Goal: Task Accomplishment & Management: Complete application form

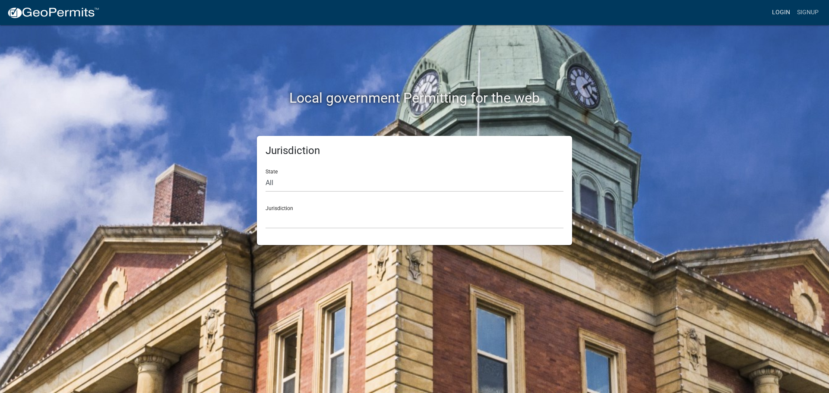
click at [774, 10] on link "Login" at bounding box center [781, 12] width 25 height 16
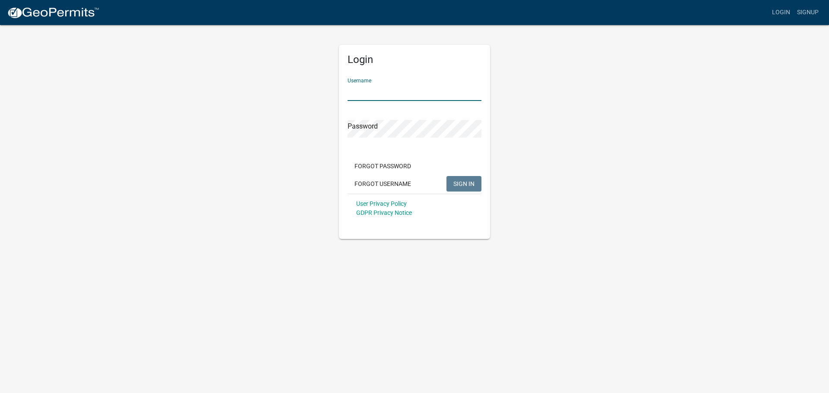
click at [395, 97] on input "Username" at bounding box center [415, 92] width 134 height 18
type input "seckert08"
click at [447, 176] on button "SIGN IN" at bounding box center [464, 184] width 35 height 16
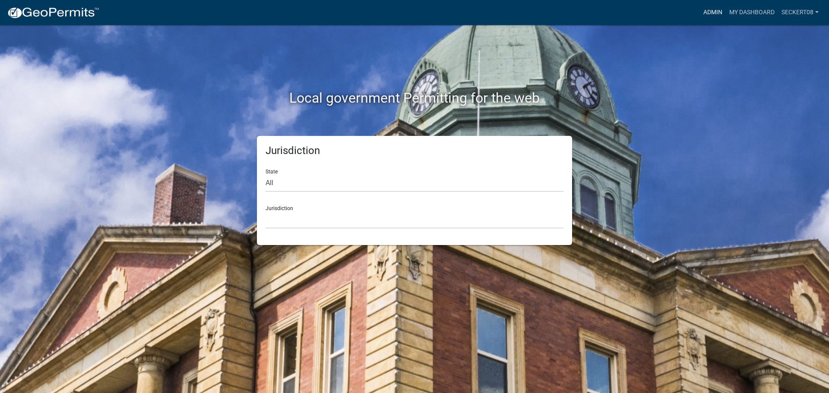
click at [705, 13] on link "Admin" at bounding box center [713, 12] width 26 height 16
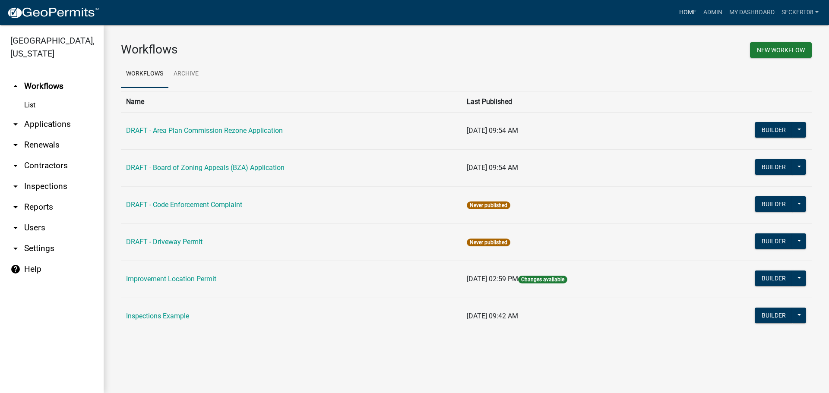
click at [682, 9] on link "Home" at bounding box center [688, 12] width 24 height 16
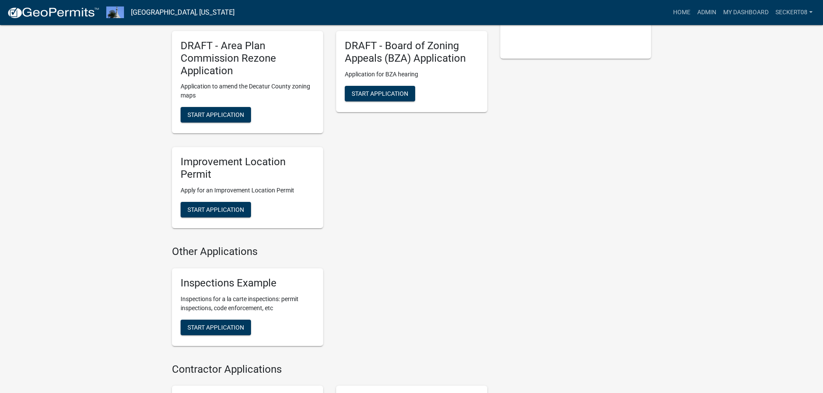
scroll to position [259, 0]
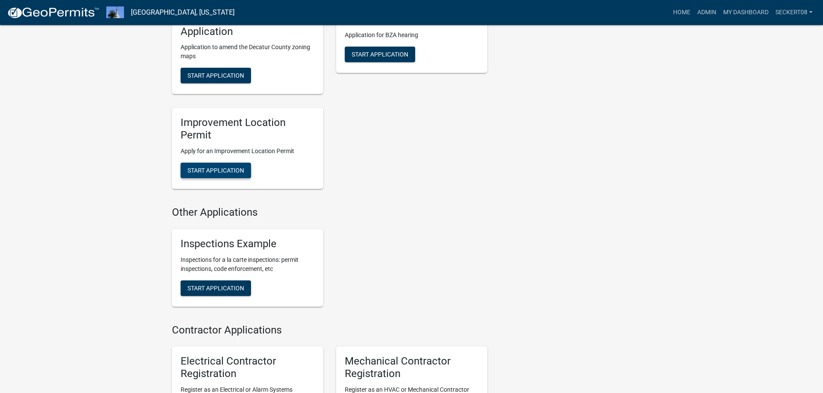
click at [225, 169] on span "Start Application" at bounding box center [215, 170] width 57 height 7
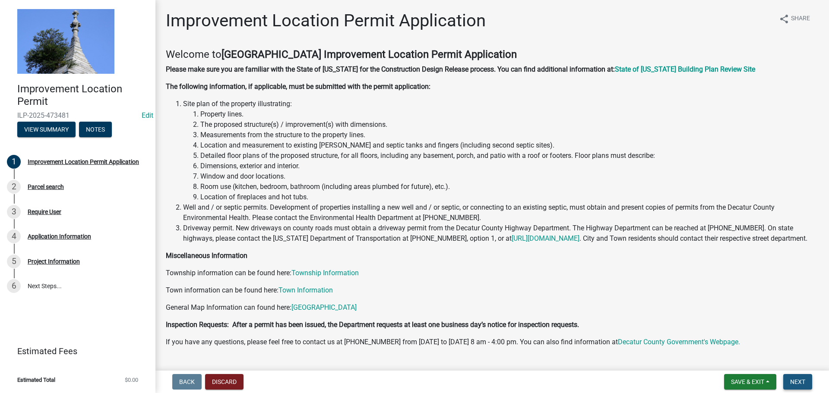
click at [789, 382] on button "Next" at bounding box center [797, 382] width 29 height 16
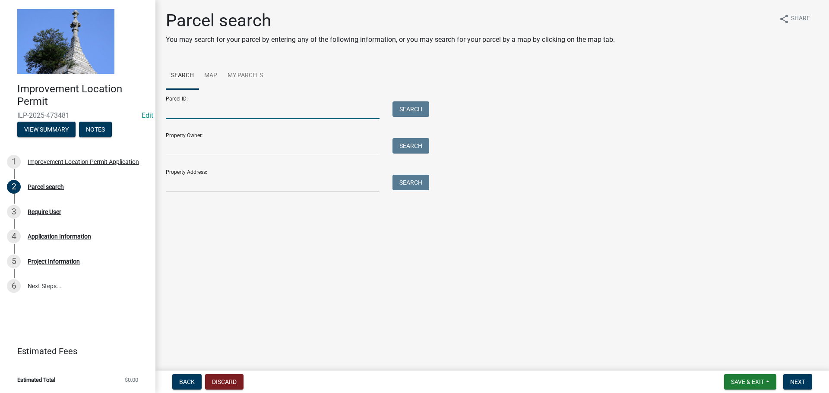
click at [214, 114] on input "Parcel ID:" at bounding box center [273, 110] width 214 height 18
click at [198, 149] on input "Property Owner:" at bounding box center [273, 147] width 214 height 18
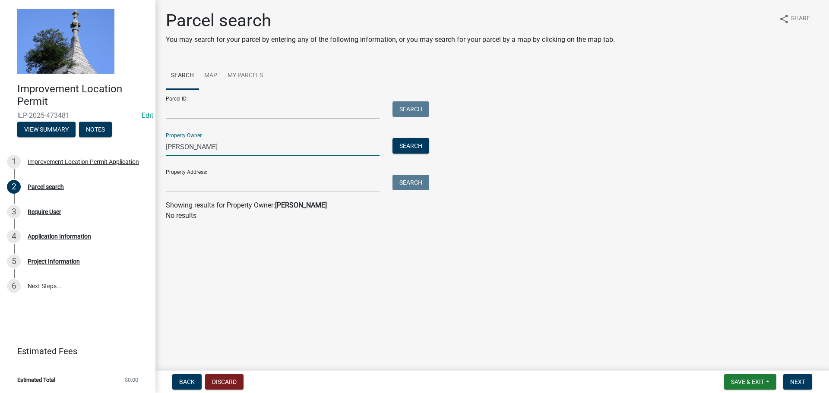
type input "[PERSON_NAME]"
click at [274, 189] on input "Property Address:" at bounding box center [273, 184] width 214 height 18
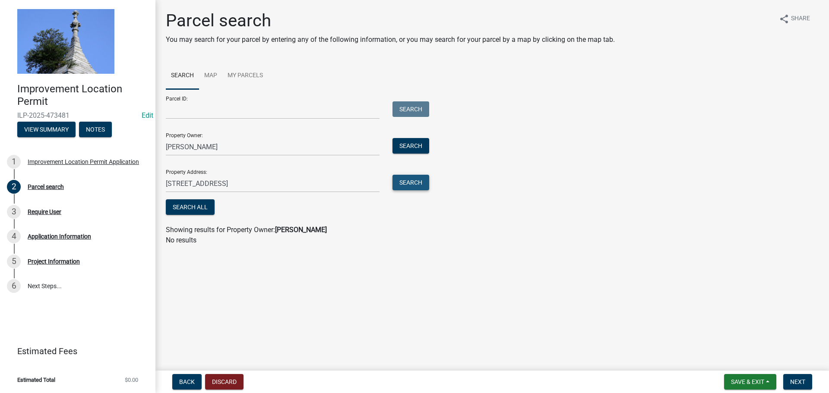
click at [404, 184] on button "Search" at bounding box center [411, 183] width 37 height 16
click at [200, 182] on input "[STREET_ADDRESS]" at bounding box center [273, 184] width 214 height 18
type input "[STREET_ADDRESS]"
click at [401, 186] on button "Search" at bounding box center [411, 183] width 37 height 16
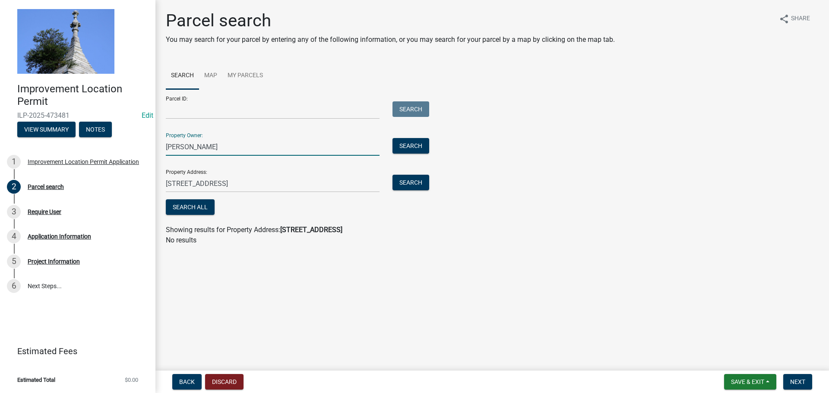
drag, startPoint x: 200, startPoint y: 144, endPoint x: 141, endPoint y: 144, distance: 59.2
click at [141, 144] on div "Improvement Location Permit ILP-2025-473481 Edit View Summary Notes 1 Improveme…" at bounding box center [414, 196] width 829 height 393
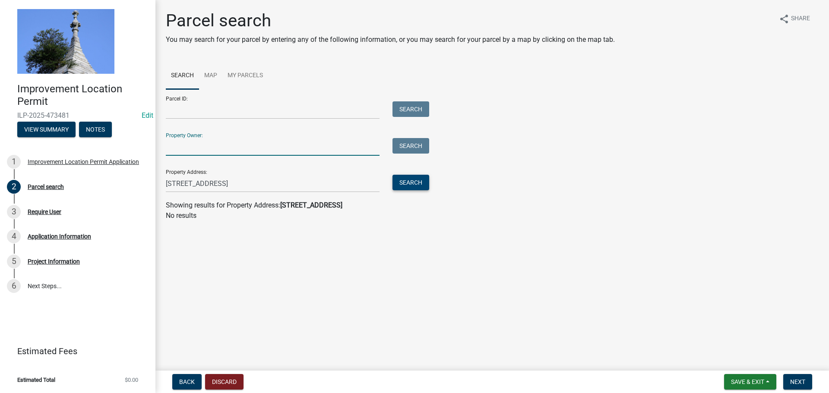
click at [402, 184] on button "Search" at bounding box center [411, 183] width 37 height 16
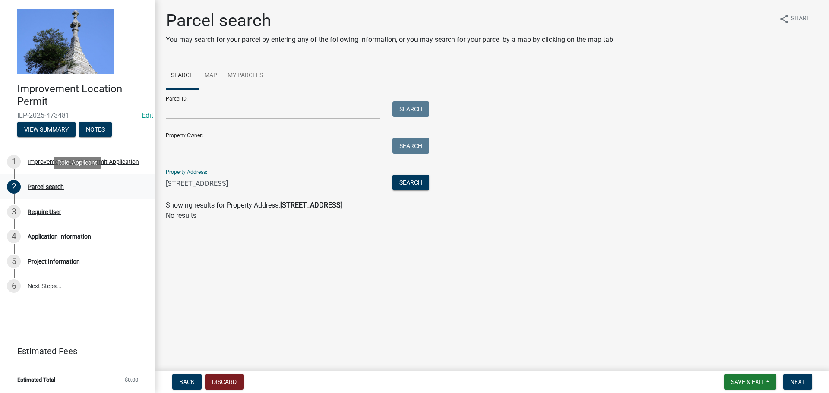
drag, startPoint x: 262, startPoint y: 184, endPoint x: 110, endPoint y: 194, distance: 152.3
click at [110, 194] on div "Improvement Location Permit ILP-2025-473481 Edit View Summary Notes 1 Improveme…" at bounding box center [414, 196] width 829 height 393
click at [177, 109] on input "Parcel ID:" at bounding box center [273, 110] width 214 height 18
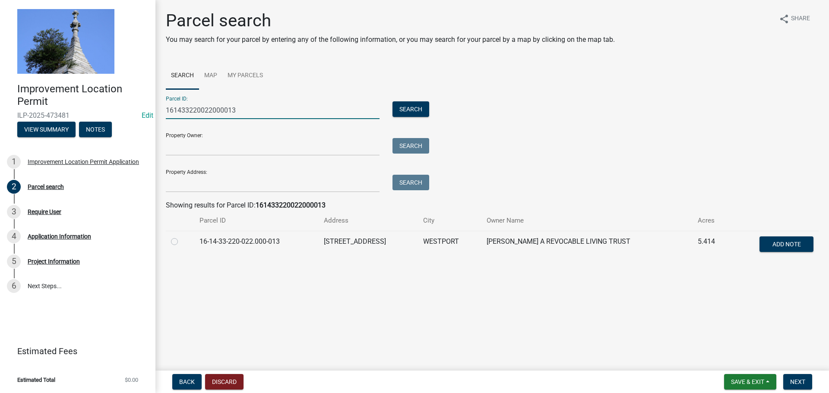
type input "161433220022000013"
click at [181, 237] on label at bounding box center [181, 237] width 0 height 0
click at [181, 242] on input "radio" at bounding box center [184, 240] width 6 height 6
radio input "true"
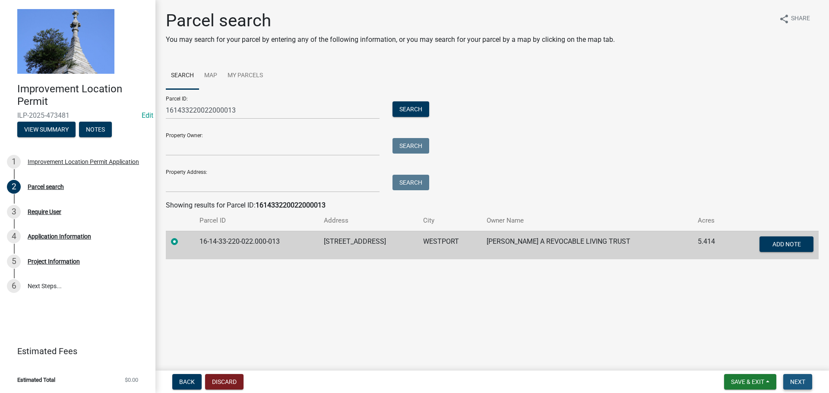
click at [792, 388] on button "Next" at bounding box center [797, 382] width 29 height 16
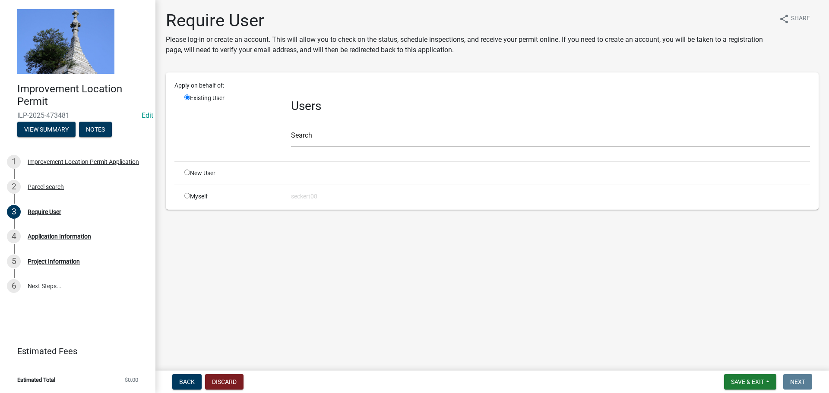
click at [184, 195] on input "radio" at bounding box center [187, 196] width 6 height 6
radio input "true"
radio input "false"
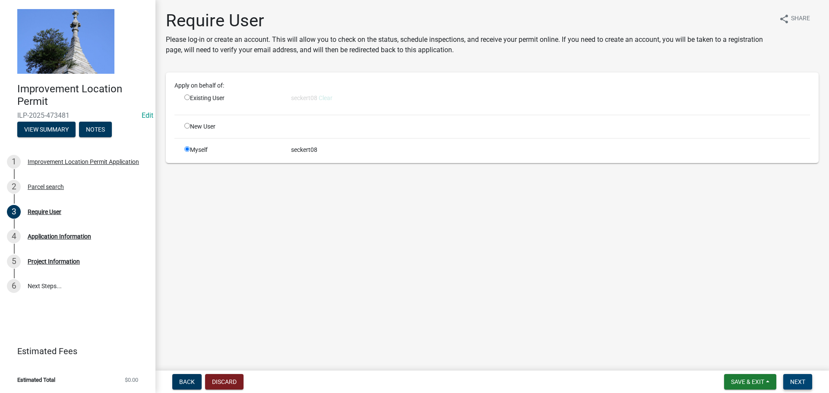
click at [795, 375] on button "Next" at bounding box center [797, 382] width 29 height 16
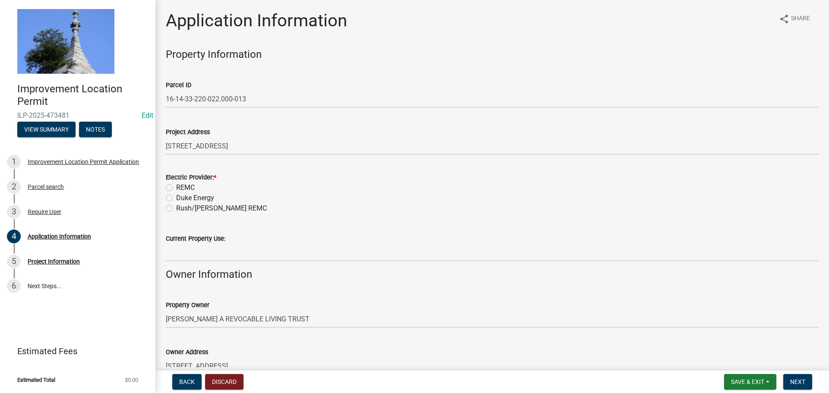
click at [176, 187] on label "REMC" at bounding box center [185, 188] width 19 height 10
click at [176, 187] on input "REMC" at bounding box center [179, 186] width 6 height 6
radio input "true"
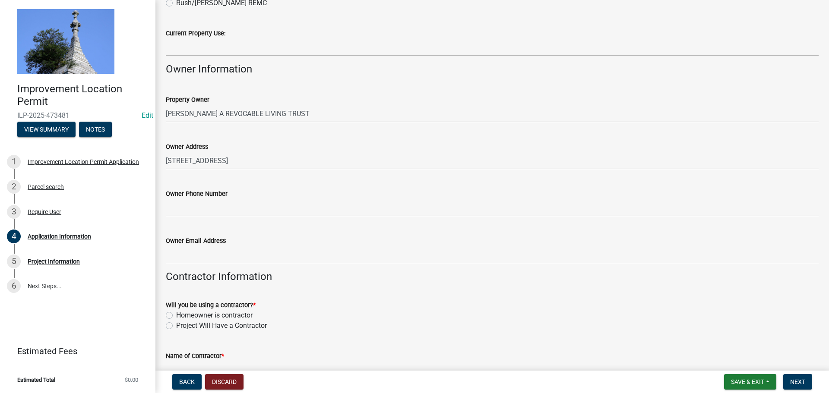
scroll to position [216, 0]
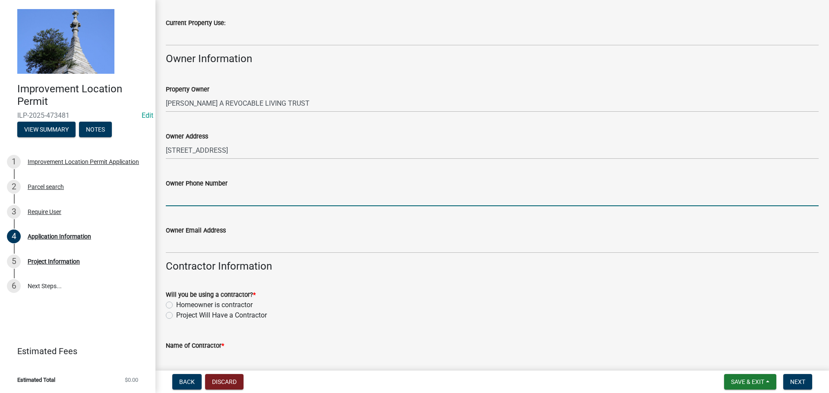
click at [211, 200] on input "Owner Phone Number" at bounding box center [492, 198] width 653 height 18
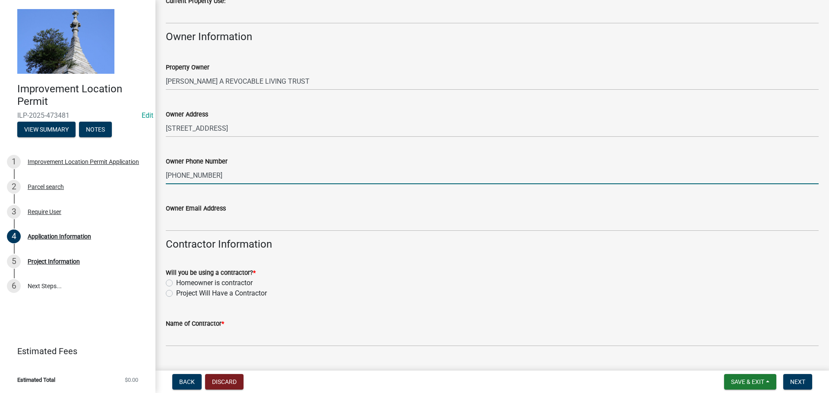
scroll to position [259, 0]
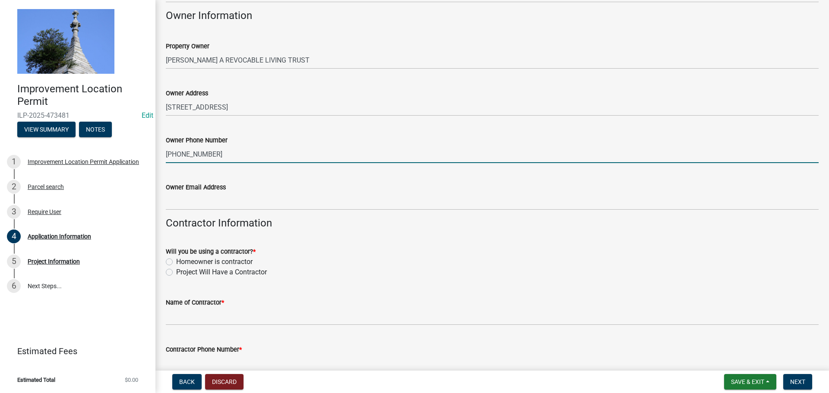
type input "[PHONE_NUMBER]"
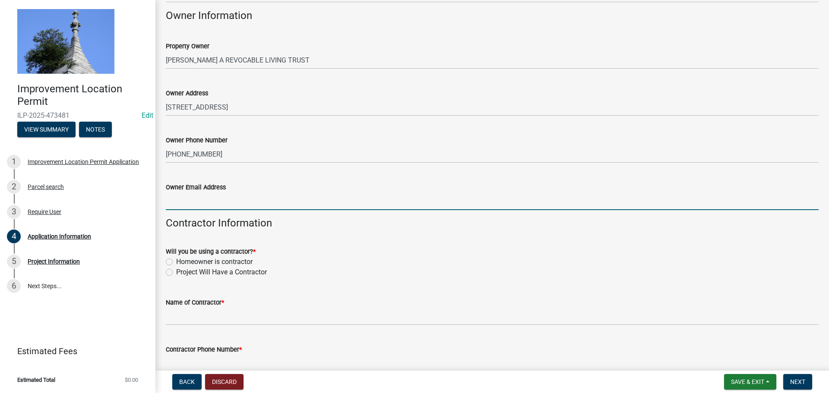
click at [211, 200] on input "Owner Email Address" at bounding box center [492, 202] width 653 height 18
drag, startPoint x: 239, startPoint y: 203, endPoint x: 232, endPoint y: 203, distance: 6.5
click at [237, 203] on input "[EMAIL_ADDRESS]" at bounding box center [492, 202] width 653 height 18
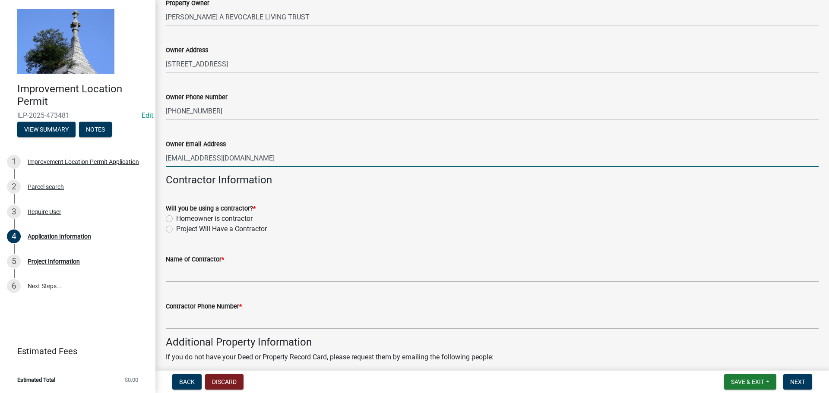
type input "[EMAIL_ADDRESS][DOMAIN_NAME]"
click at [176, 231] on label "Project Will Have a Contractor" at bounding box center [221, 229] width 91 height 10
click at [176, 230] on input "Project Will Have a Contractor" at bounding box center [179, 227] width 6 height 6
radio input "true"
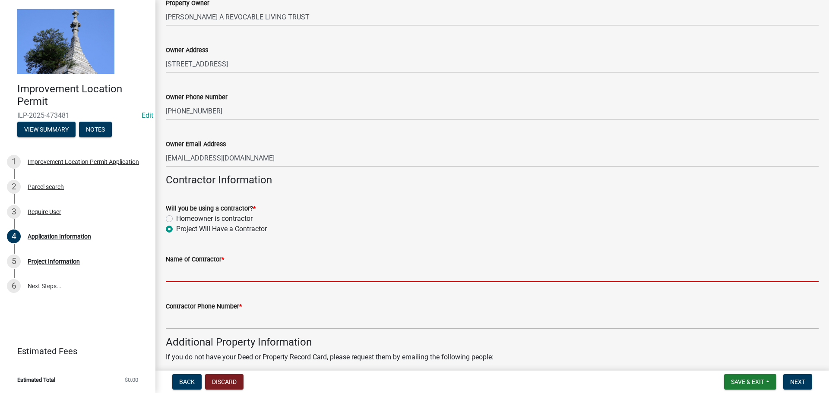
click at [198, 277] on input "Name of Contractor *" at bounding box center [492, 274] width 653 height 18
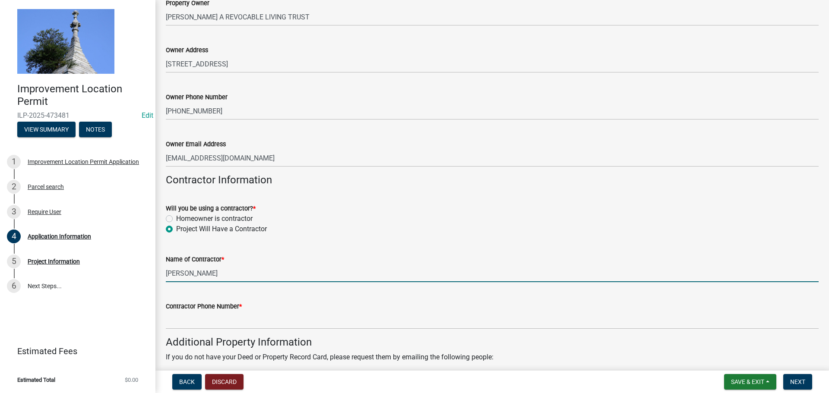
type input "[PERSON_NAME]"
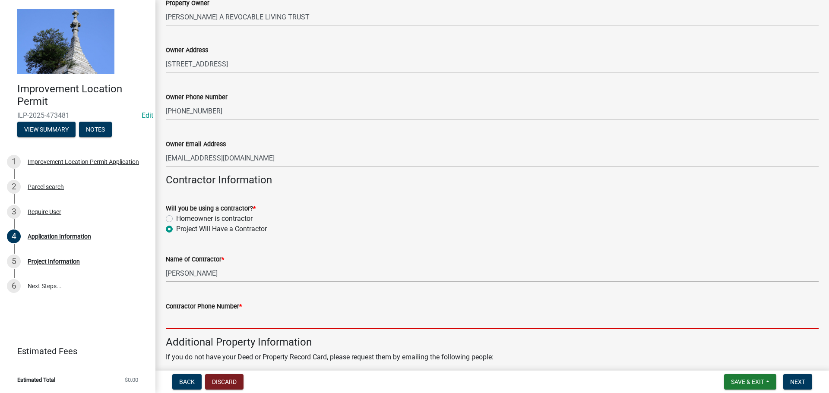
click at [204, 320] on input "Contractor Phone Number *" at bounding box center [492, 321] width 653 height 18
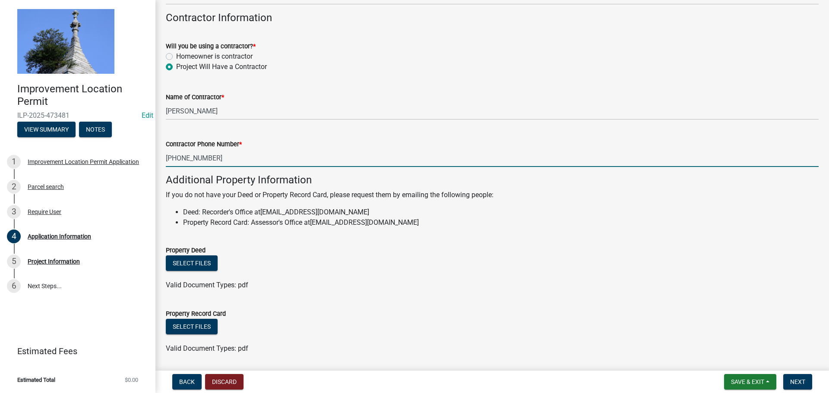
scroll to position [450, 0]
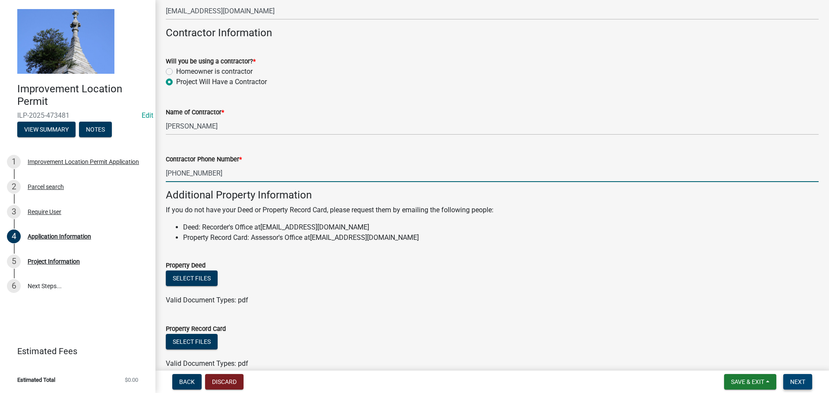
type input "[PHONE_NUMBER]"
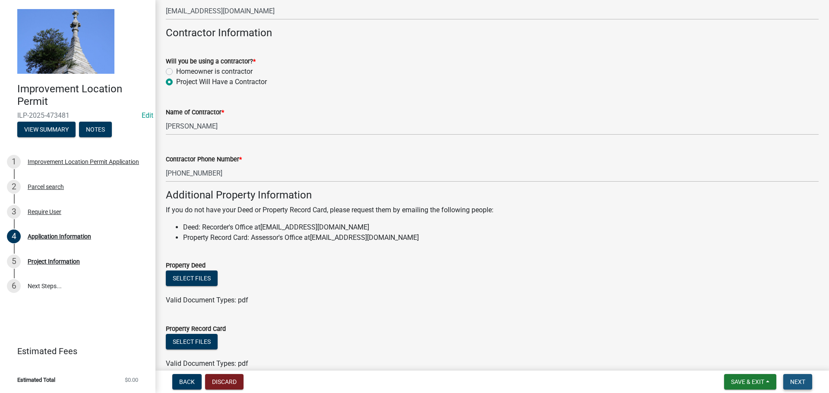
click at [798, 382] on span "Next" at bounding box center [797, 382] width 15 height 7
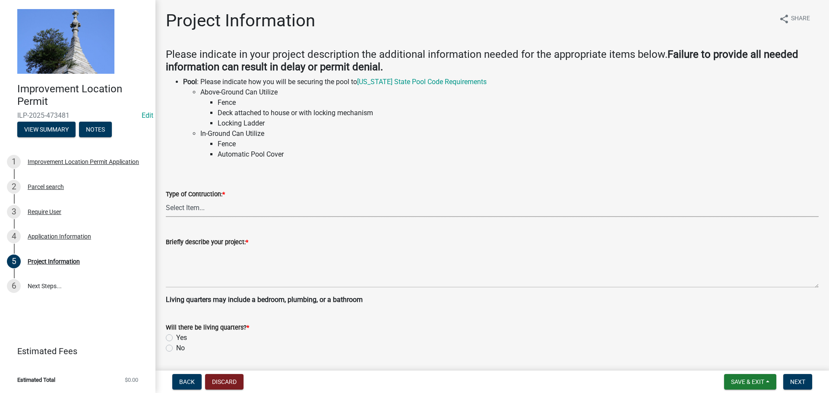
click at [196, 208] on select "Select Item... Addition Attached Garage Boat Dock Cell Tower/Co-Locate Commerci…" at bounding box center [492, 209] width 653 height 18
click at [166, 200] on select "Select Item... Addition Attached Garage Boat Dock Cell Tower/Co-Locate Commerci…" at bounding box center [492, 209] width 653 height 18
select select "79b2b19e-b70c-4cfc-b26a-655a2f2e48c5"
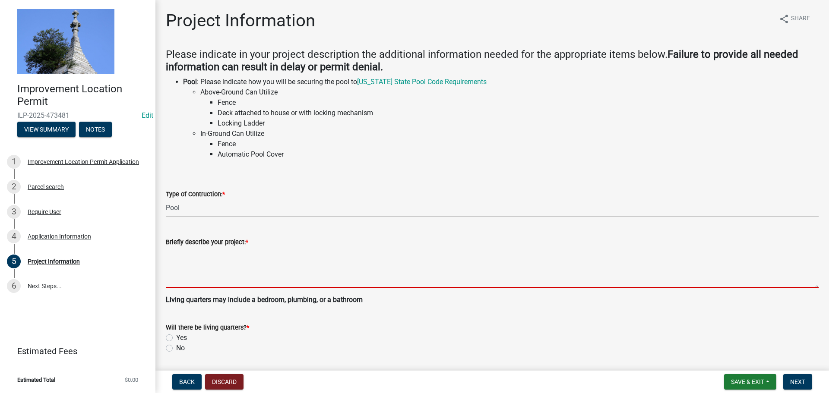
click at [185, 265] on textarea "Briefly describe your project: *" at bounding box center [492, 267] width 653 height 41
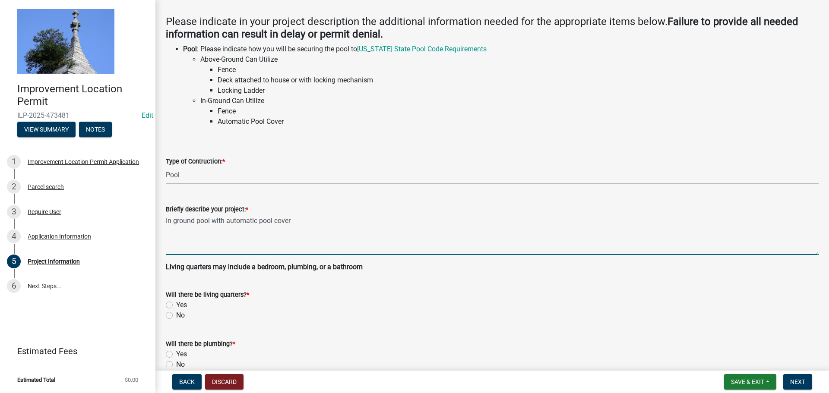
scroll to position [173, 0]
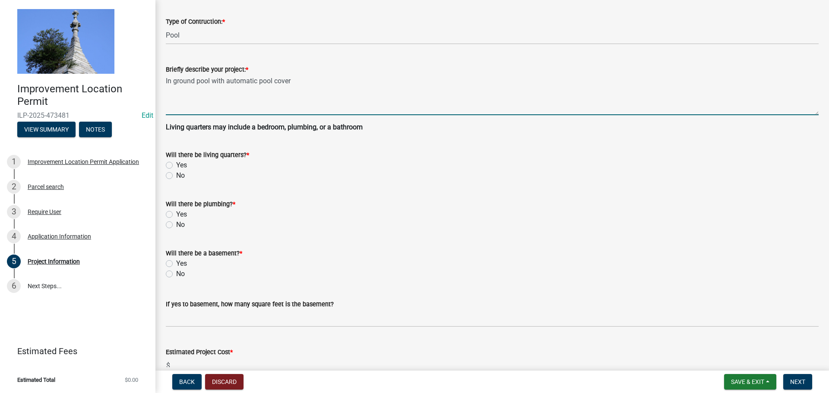
type textarea "In ground pool with automatic pool cover"
click at [176, 179] on label "No" at bounding box center [180, 176] width 9 height 10
click at [176, 176] on input "No" at bounding box center [179, 174] width 6 height 6
radio input "true"
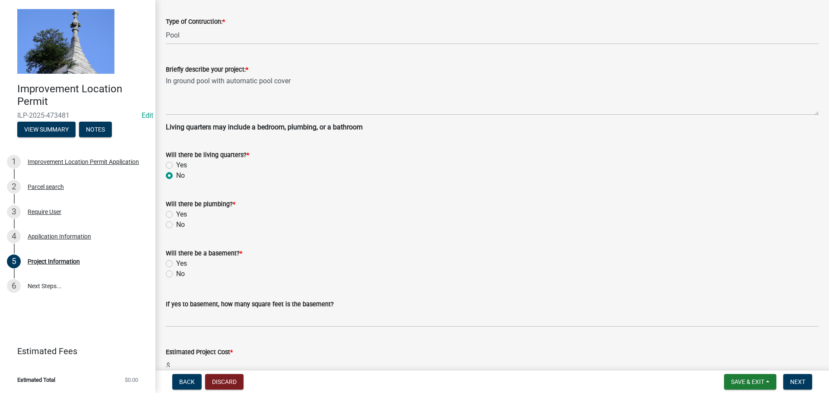
click at [176, 226] on label "No" at bounding box center [180, 225] width 9 height 10
click at [176, 225] on input "No" at bounding box center [179, 223] width 6 height 6
radio input "true"
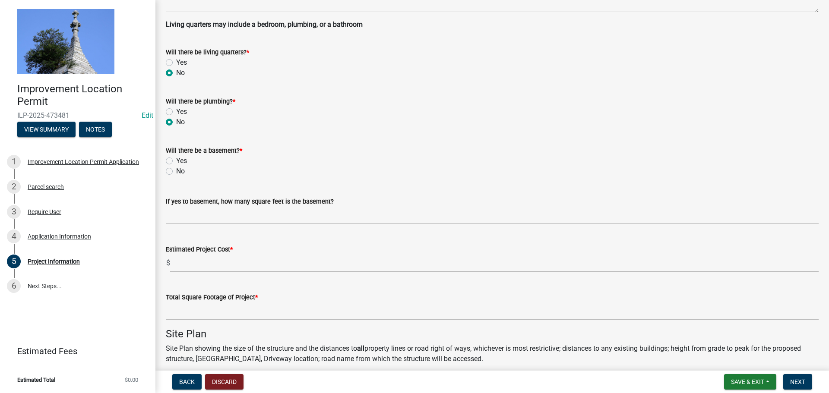
scroll to position [302, 0]
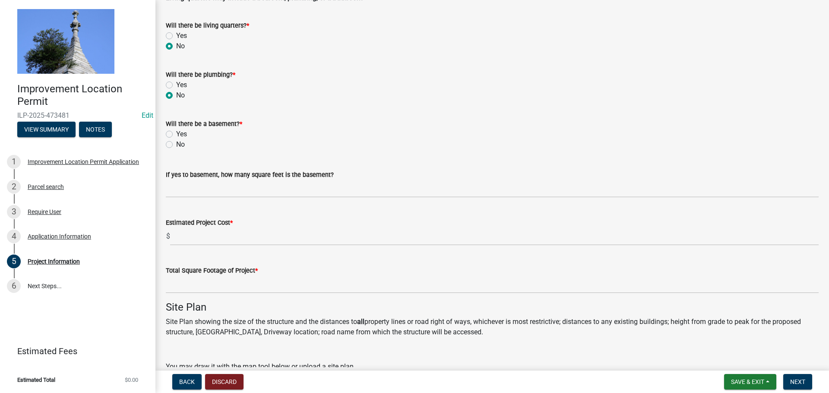
click at [176, 143] on label "No" at bounding box center [180, 144] width 9 height 10
click at [176, 143] on input "No" at bounding box center [179, 142] width 6 height 6
radio input "true"
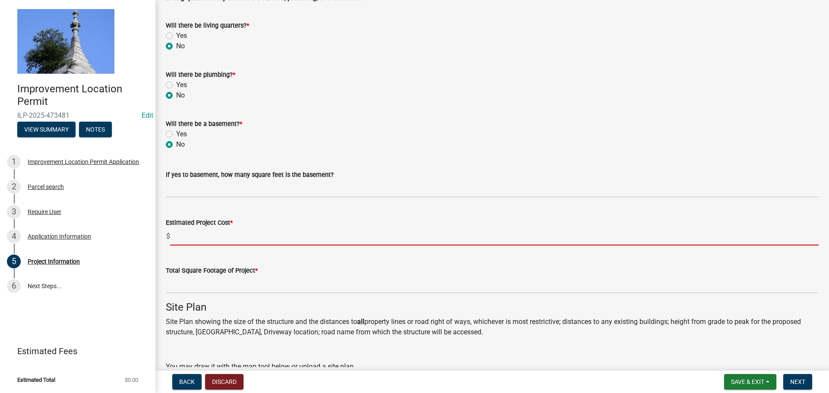
click at [182, 235] on input "text" at bounding box center [494, 237] width 649 height 18
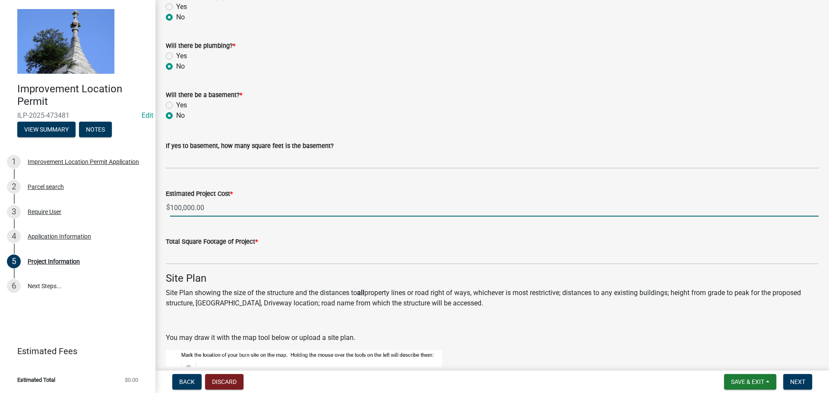
scroll to position [345, 0]
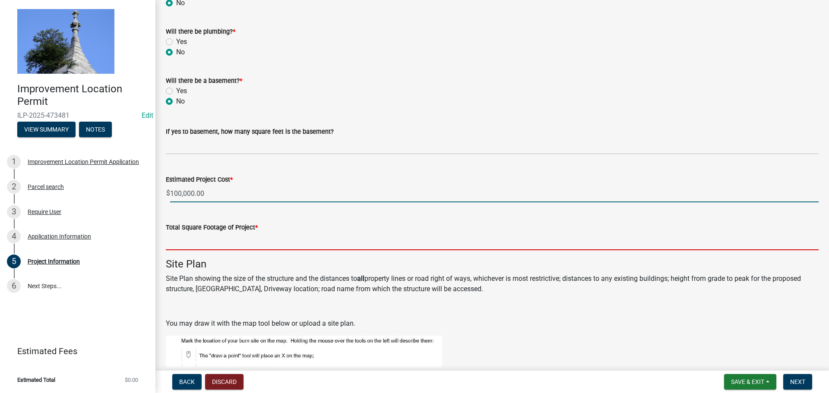
type input "100000"
click at [188, 237] on input "text" at bounding box center [492, 242] width 653 height 18
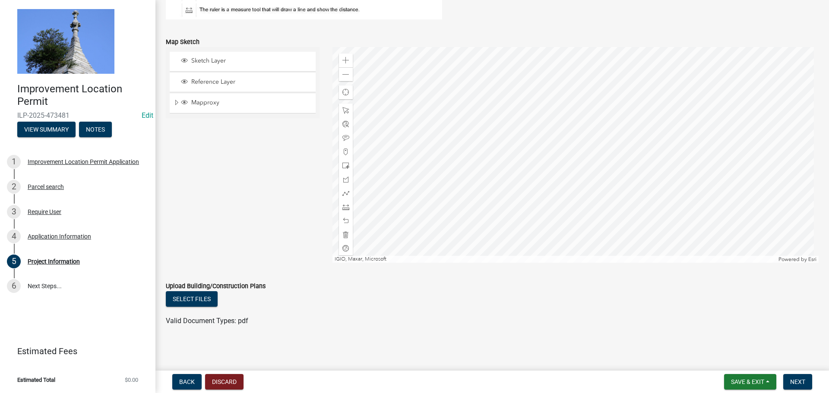
scroll to position [737, 0]
type input "0"
click at [792, 383] on span "Next" at bounding box center [797, 382] width 15 height 7
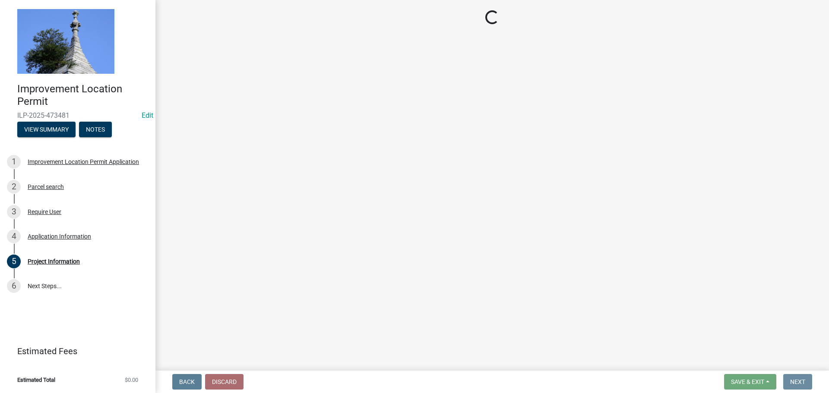
scroll to position [0, 0]
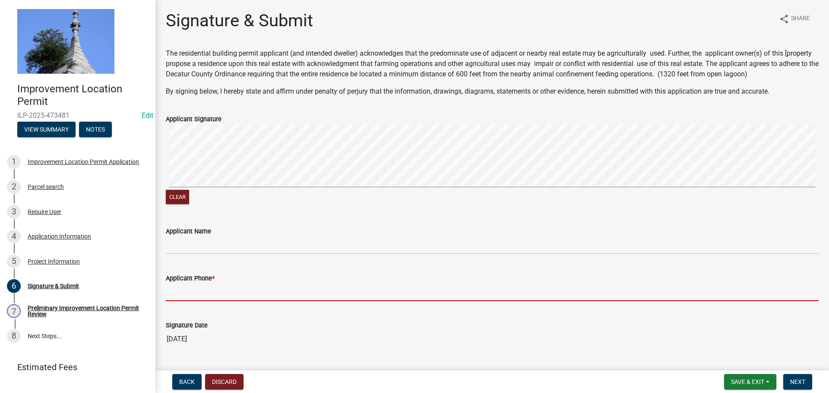
click at [203, 289] on input "Applicant Phone *" at bounding box center [492, 293] width 653 height 18
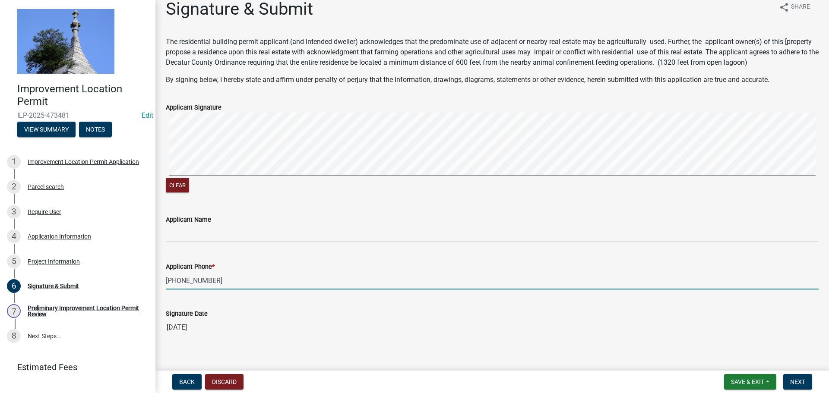
scroll to position [21, 0]
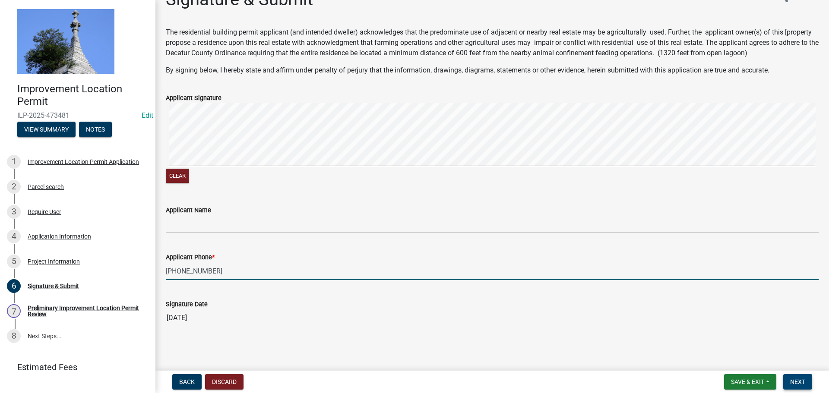
type input "[PHONE_NUMBER]"
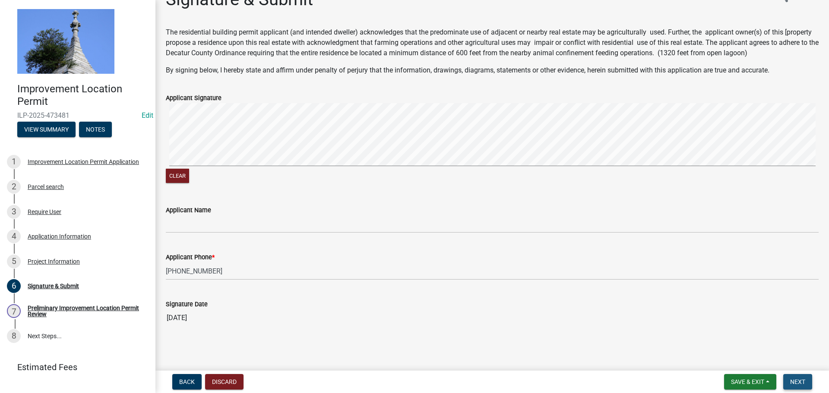
click at [789, 383] on button "Next" at bounding box center [797, 382] width 29 height 16
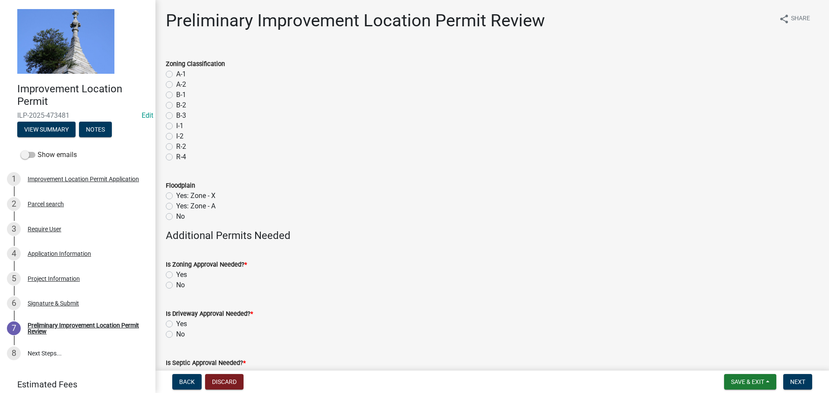
click at [176, 83] on label "A-2" at bounding box center [181, 84] width 10 height 10
click at [176, 83] on input "A-2" at bounding box center [179, 82] width 6 height 6
radio input "true"
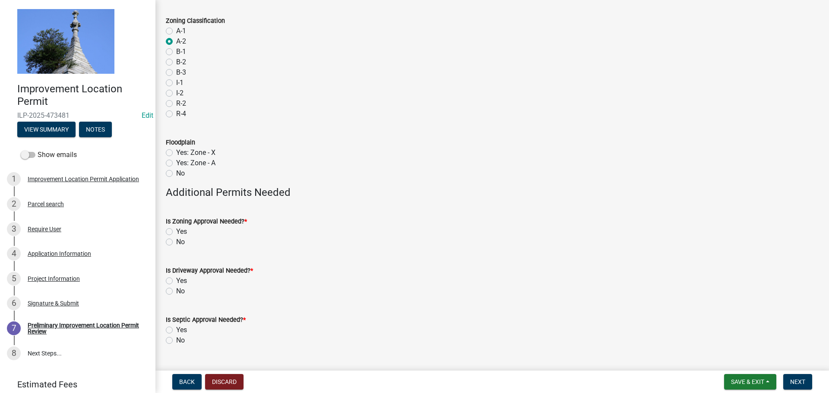
click at [176, 174] on label "No" at bounding box center [180, 173] width 9 height 10
click at [176, 174] on input "No" at bounding box center [179, 171] width 6 height 6
radio input "true"
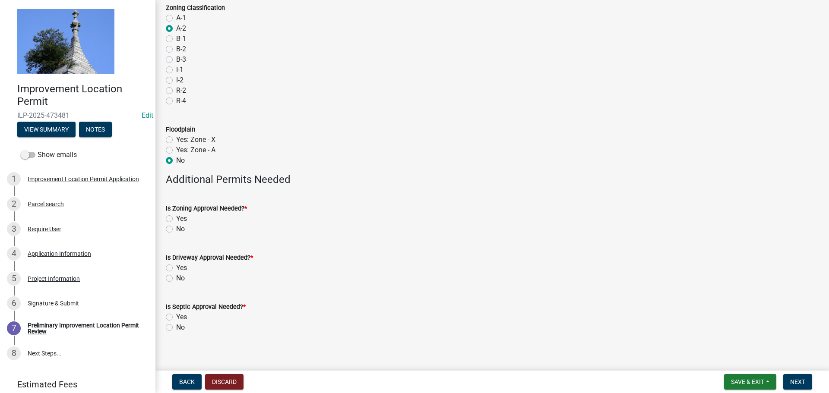
scroll to position [63, 0]
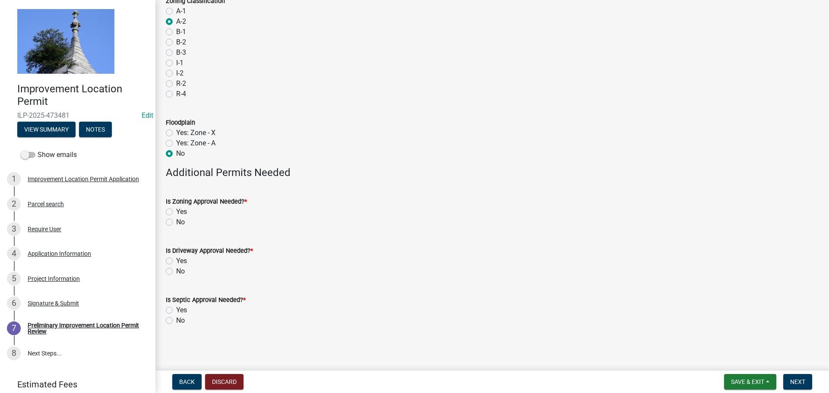
click at [176, 220] on label "No" at bounding box center [180, 222] width 9 height 10
click at [176, 220] on input "No" at bounding box center [179, 220] width 6 height 6
radio input "true"
click at [176, 273] on label "No" at bounding box center [180, 271] width 9 height 10
click at [176, 272] on input "No" at bounding box center [179, 269] width 6 height 6
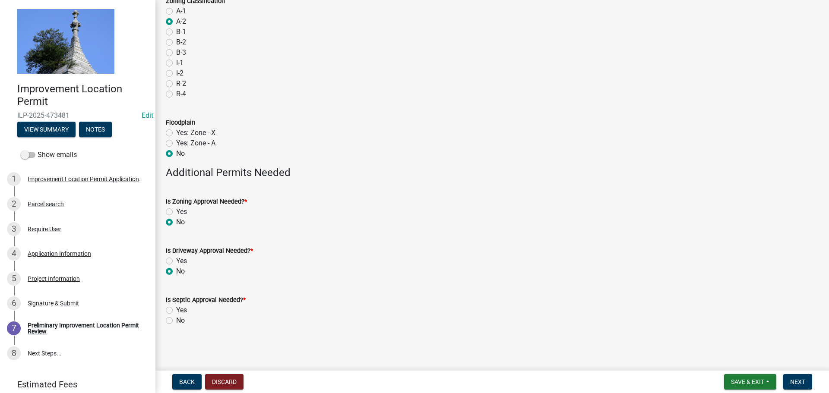
radio input "true"
click at [176, 320] on label "No" at bounding box center [180, 321] width 9 height 10
click at [176, 320] on input "No" at bounding box center [179, 319] width 6 height 6
radio input "true"
click at [793, 383] on span "Next" at bounding box center [797, 382] width 15 height 7
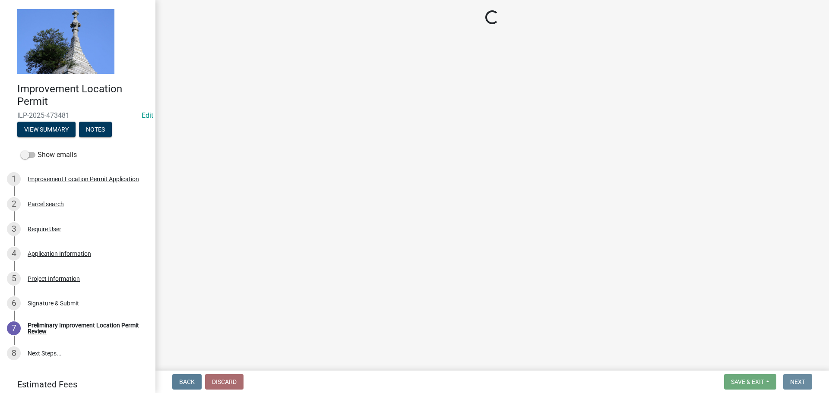
scroll to position [0, 0]
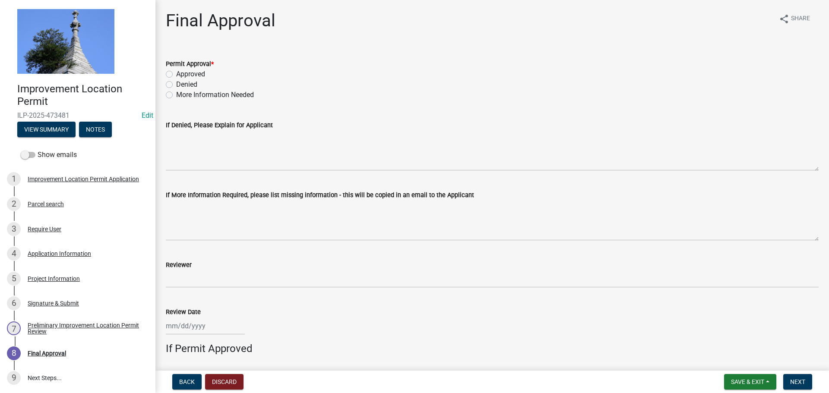
click at [167, 70] on div "Approved" at bounding box center [492, 74] width 653 height 10
click at [176, 73] on label "Approved" at bounding box center [190, 74] width 29 height 10
click at [176, 73] on input "Approved" at bounding box center [179, 72] width 6 height 6
radio input "true"
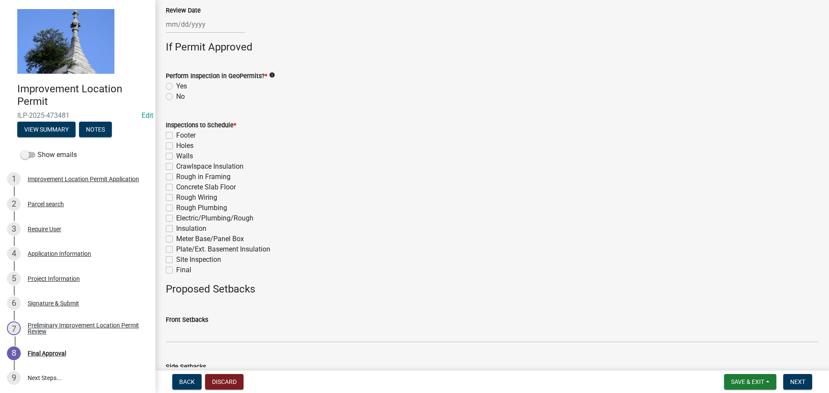
scroll to position [302, 0]
click at [176, 95] on label "No" at bounding box center [180, 96] width 9 height 10
click at [176, 95] on input "No" at bounding box center [179, 94] width 6 height 6
radio input "true"
click at [176, 267] on label "Final" at bounding box center [183, 270] width 15 height 10
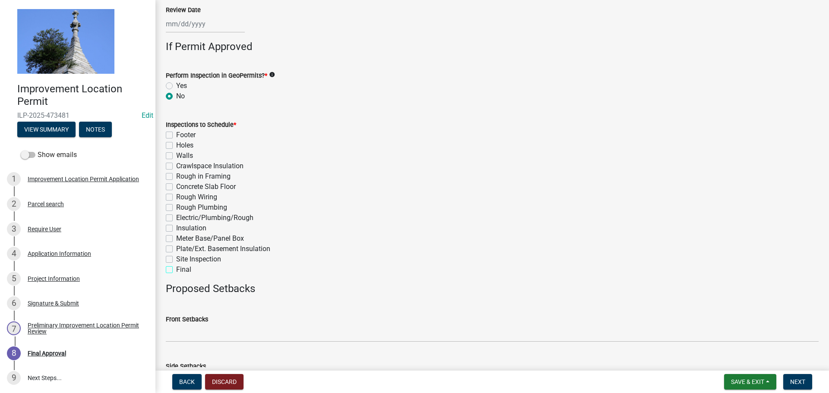
click at [176, 267] on input "Final" at bounding box center [179, 268] width 6 height 6
checkbox input "true"
checkbox input "false"
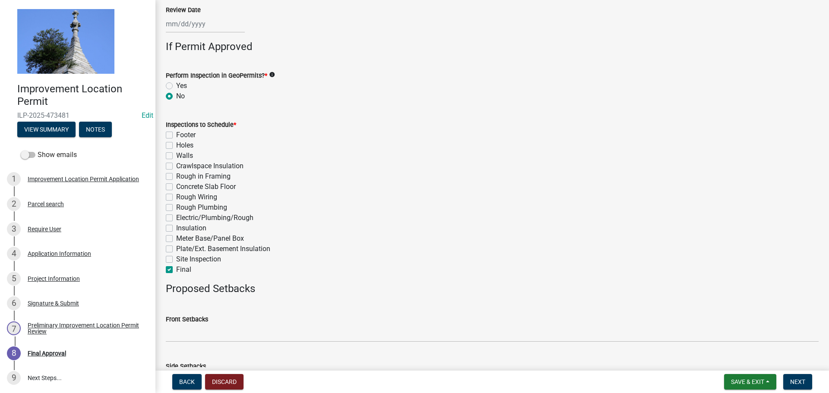
checkbox input "false"
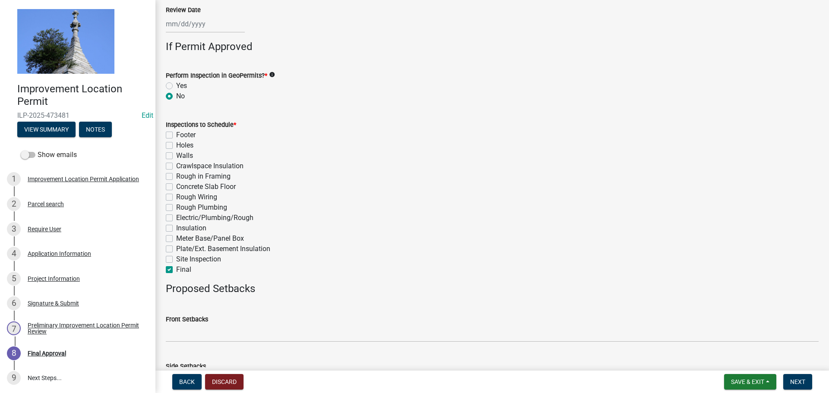
checkbox input "false"
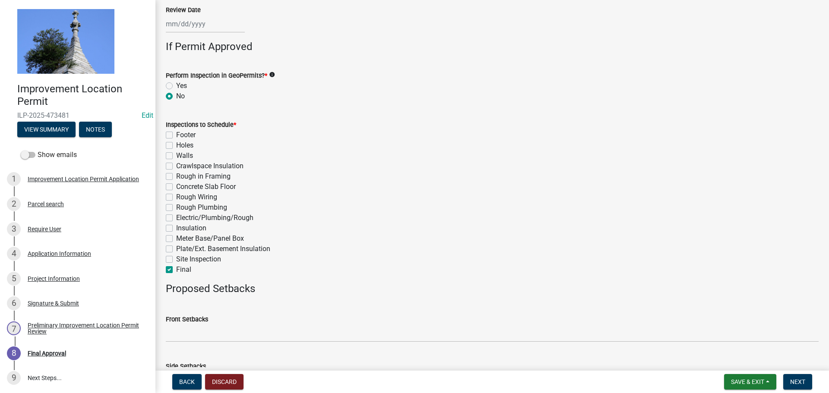
checkbox input "true"
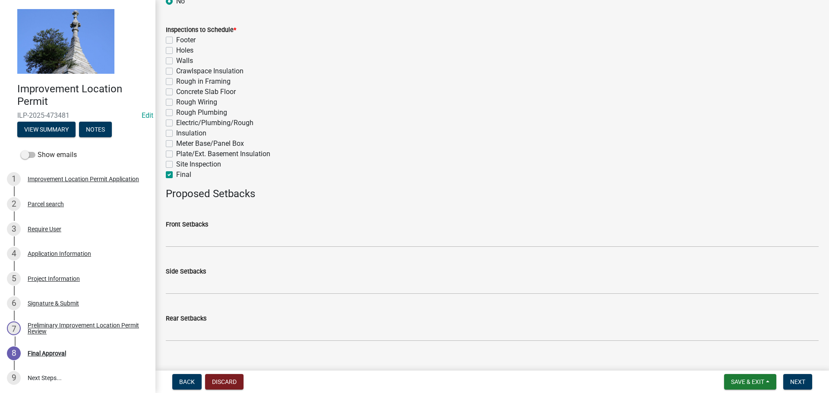
scroll to position [412, 0]
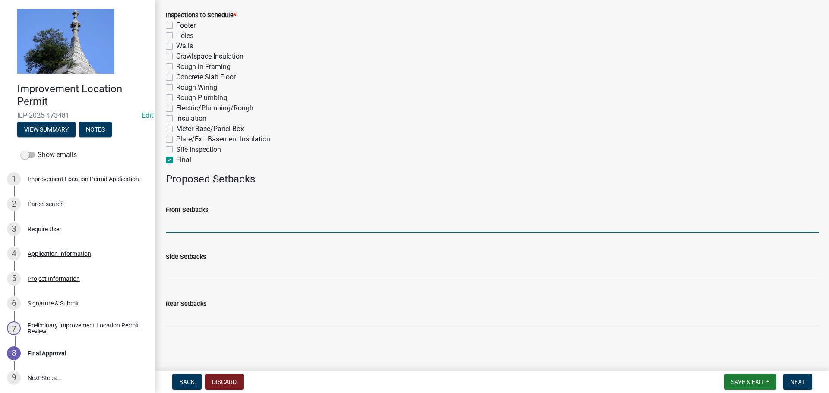
click at [175, 226] on input "Front Setbacks" at bounding box center [492, 224] width 653 height 18
type input "70"
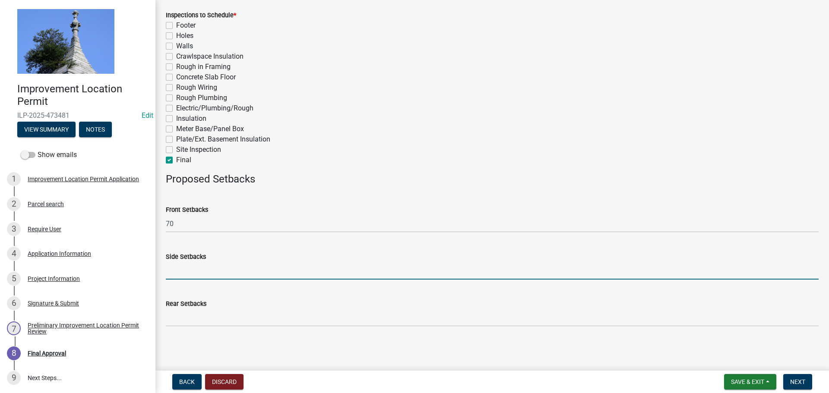
click at [177, 268] on input "Side Setbacks" at bounding box center [492, 271] width 653 height 18
type input "30"
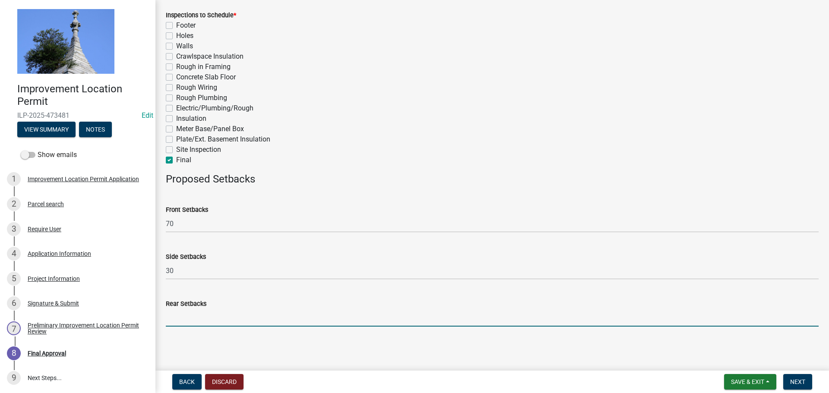
click at [186, 311] on input "Rear Setbacks" at bounding box center [492, 318] width 653 height 18
type input "30"
click at [795, 382] on span "Next" at bounding box center [797, 382] width 15 height 7
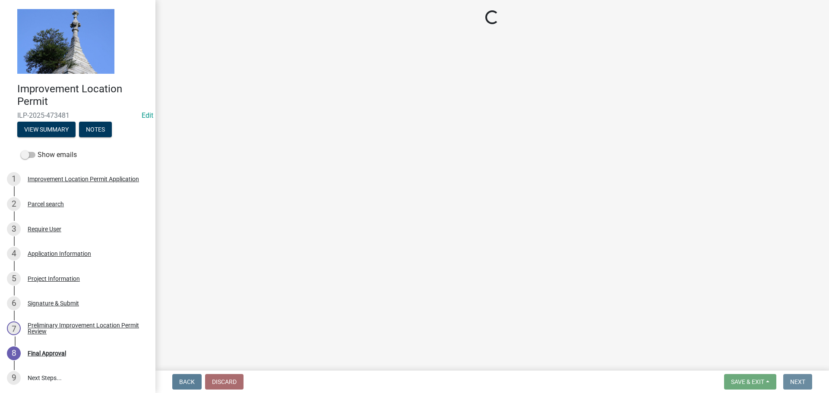
scroll to position [0, 0]
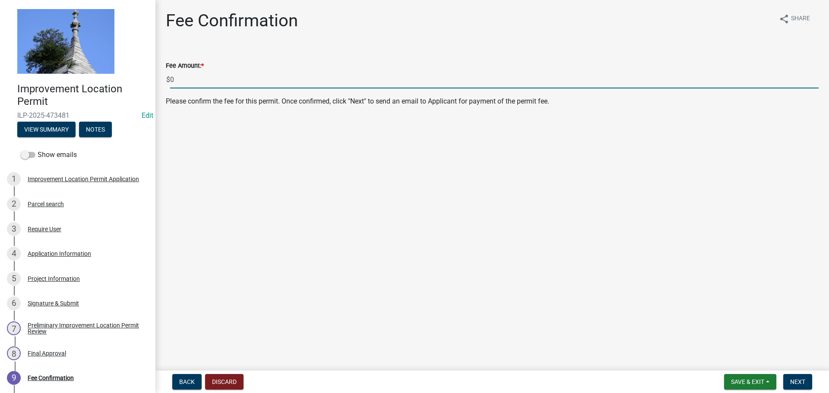
drag, startPoint x: 213, startPoint y: 85, endPoint x: 167, endPoint y: 79, distance: 46.6
click at [167, 79] on div "$ 0" at bounding box center [492, 80] width 653 height 18
type input "260.00"
click at [792, 385] on span "Next" at bounding box center [797, 382] width 15 height 7
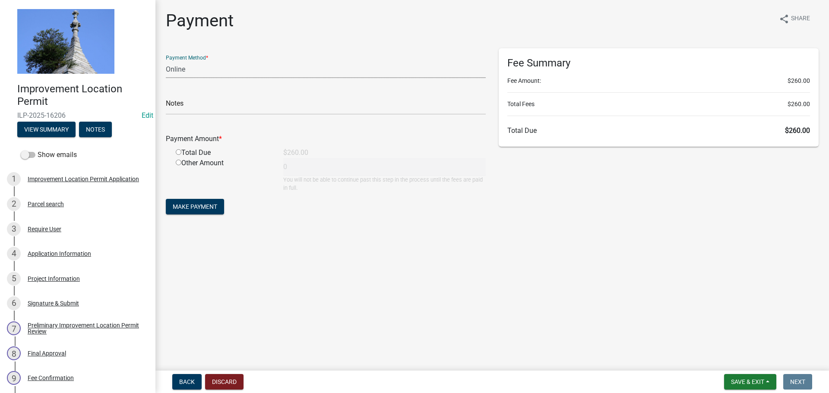
click at [204, 68] on select "Credit Card POS Check Cash Online" at bounding box center [326, 69] width 320 height 18
select select "2: 1"
click at [166, 60] on select "Credit Card POS Check Cash Online" at bounding box center [326, 69] width 320 height 18
click at [179, 154] on input "radio" at bounding box center [179, 152] width 6 height 6
radio input "true"
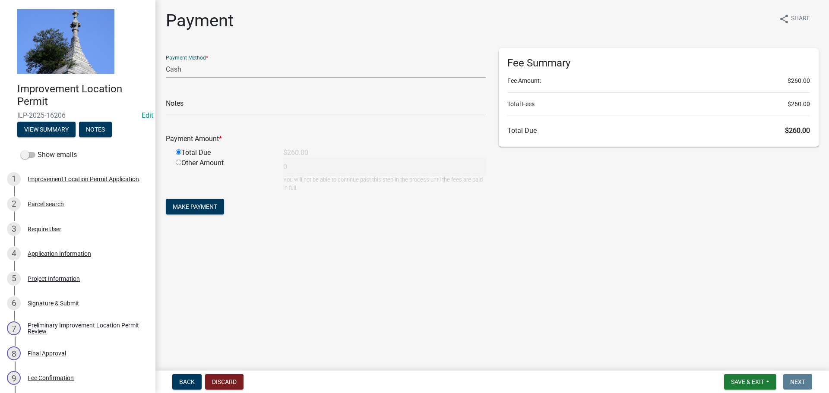
type input "260"
click at [176, 202] on button "Make Payment" at bounding box center [195, 207] width 58 height 16
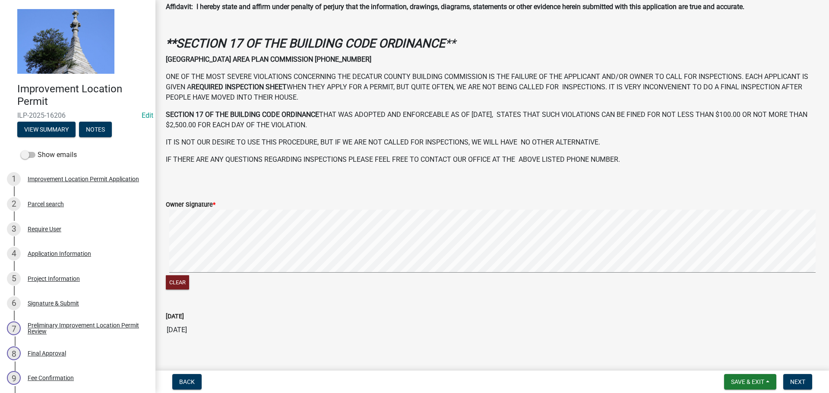
scroll to position [249, 0]
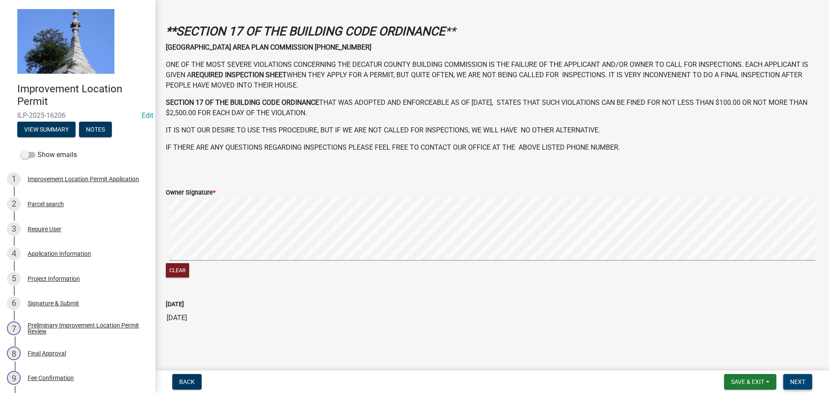
click at [789, 383] on button "Next" at bounding box center [797, 382] width 29 height 16
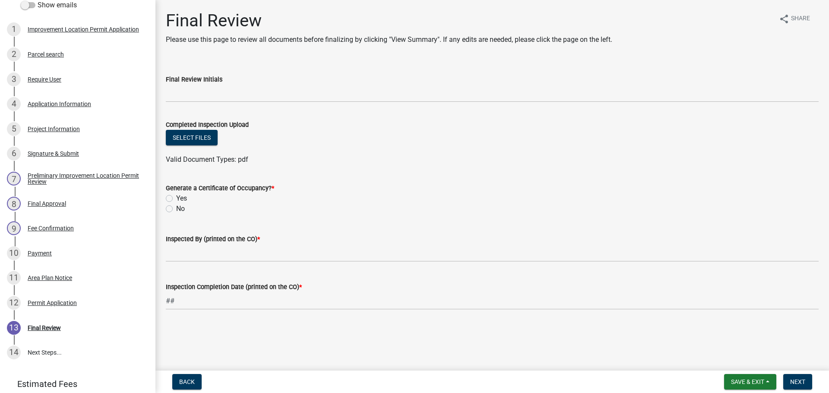
scroll to position [153, 0]
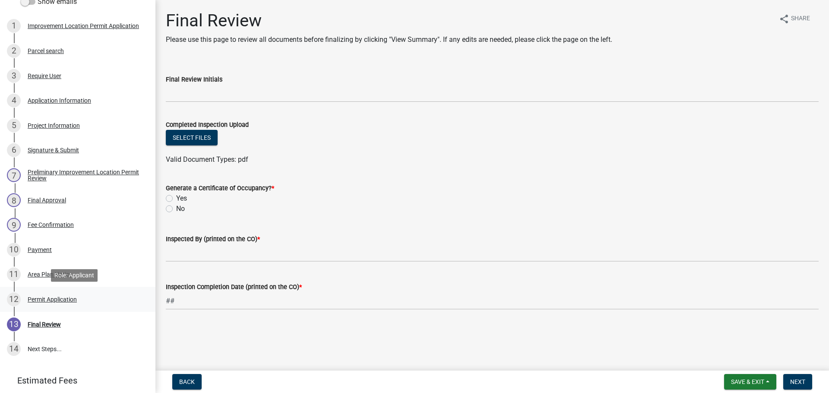
click at [78, 300] on div "12 Permit Application" at bounding box center [74, 300] width 135 height 14
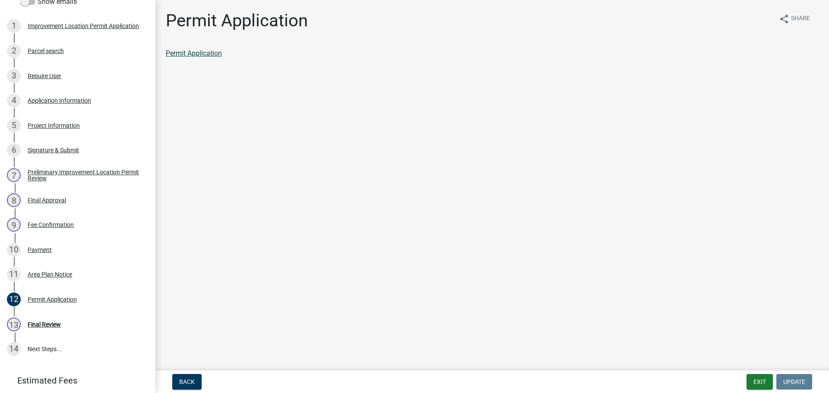
click at [216, 53] on link "Permit Application" at bounding box center [194, 53] width 56 height 8
